Goal: Navigation & Orientation: Find specific page/section

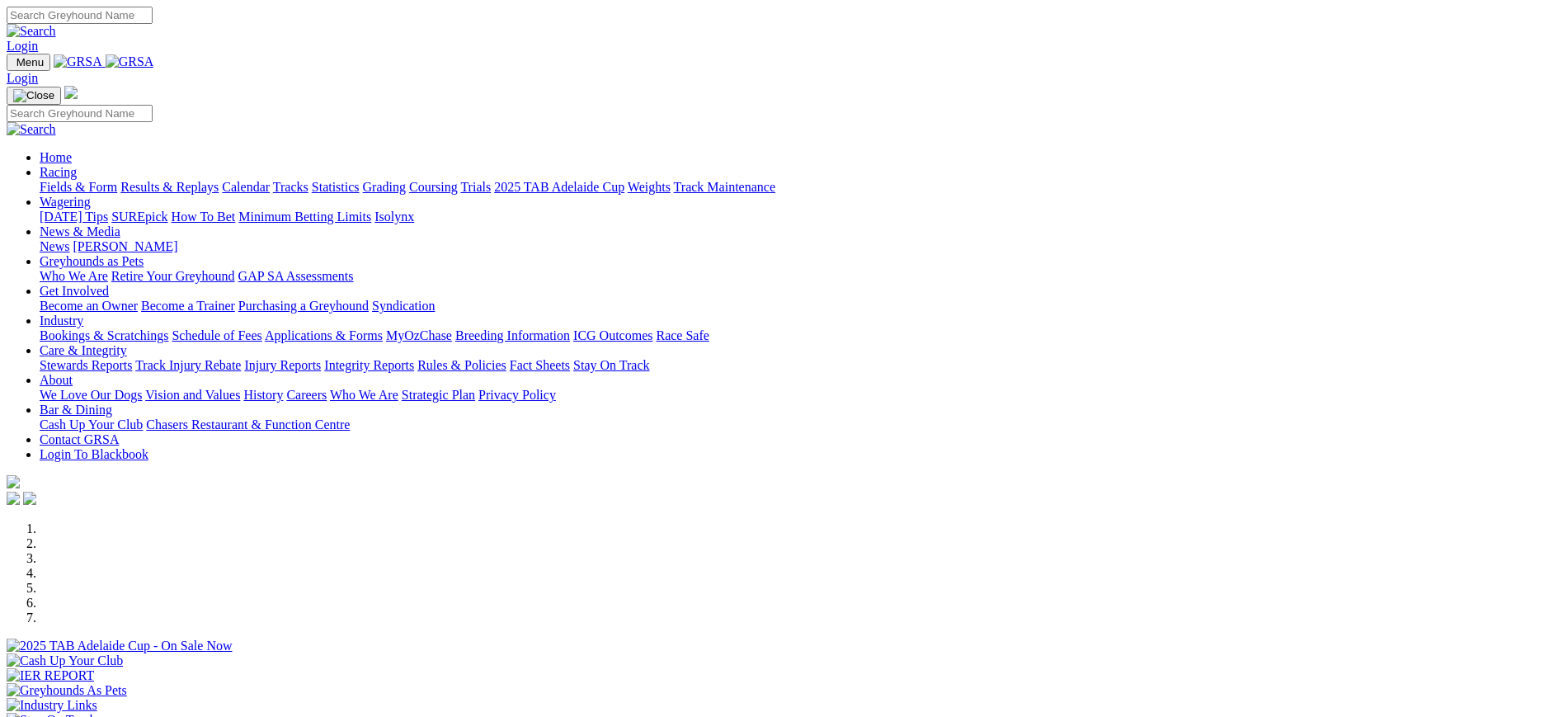
click at [69, 239] on link "News" at bounding box center [55, 245] width 30 height 14
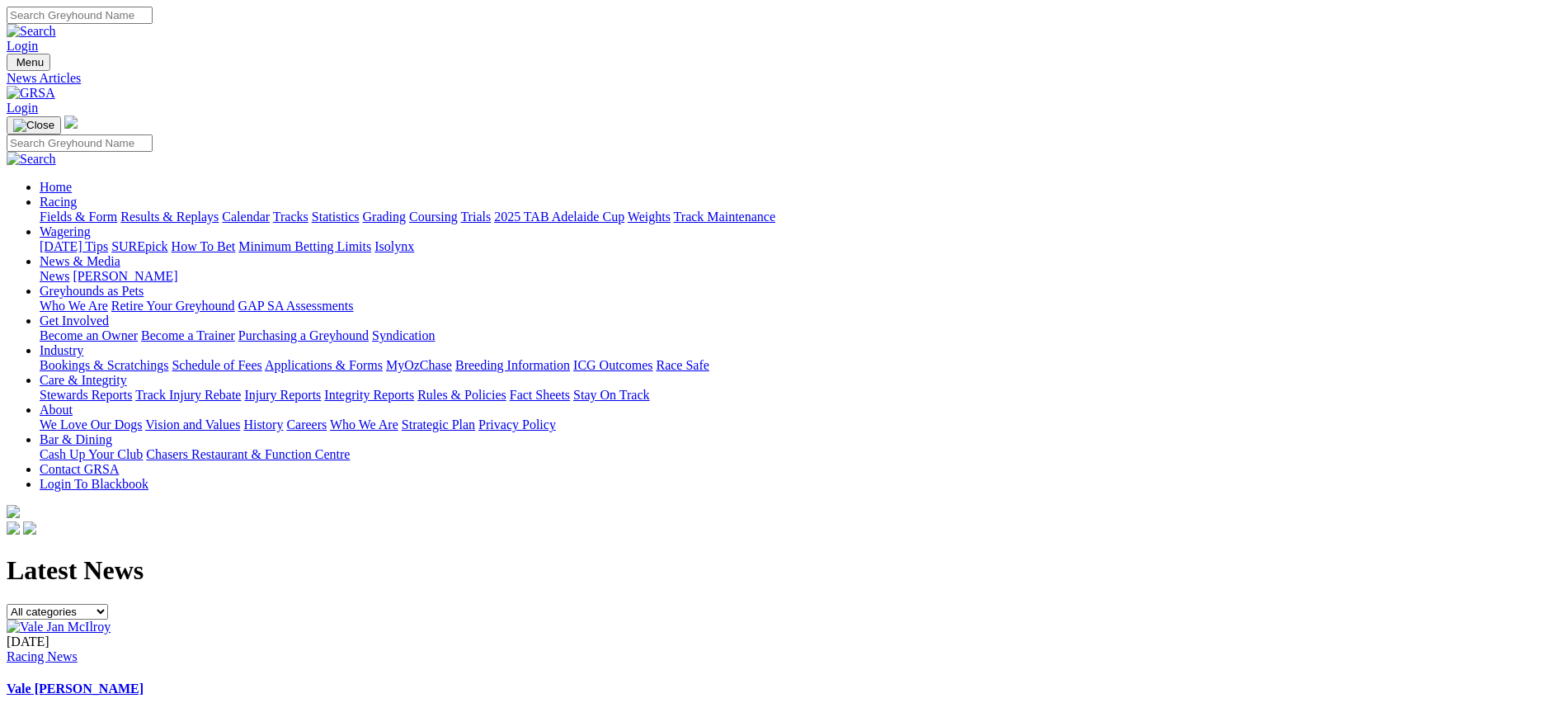
click at [55, 85] on img at bounding box center [31, 93] width 49 height 15
